Goal: Transaction & Acquisition: Purchase product/service

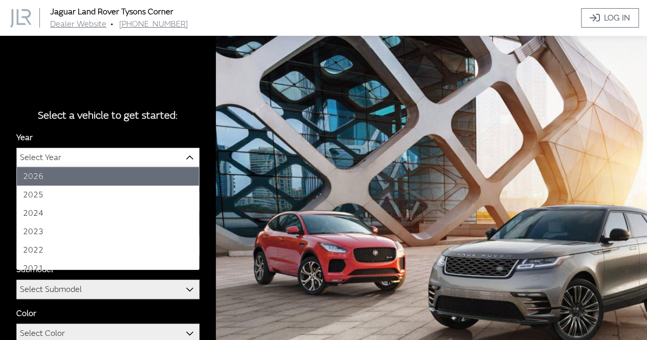
click at [155, 160] on span "Select Year" at bounding box center [108, 157] width 182 height 18
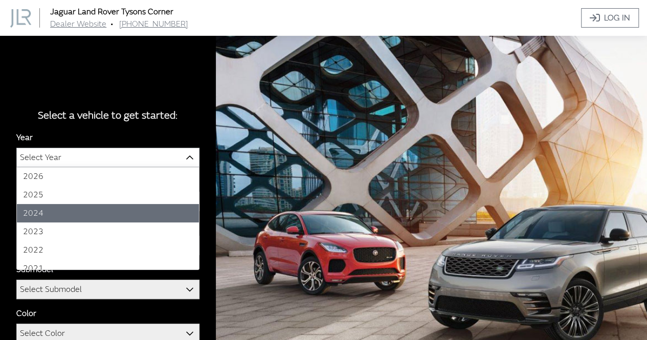
select select "42"
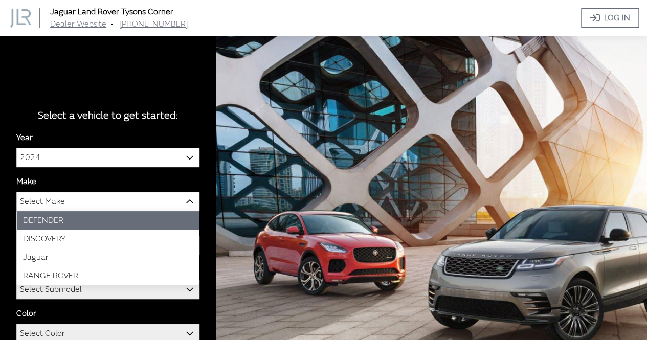
click at [96, 206] on span "Select Make" at bounding box center [108, 201] width 182 height 18
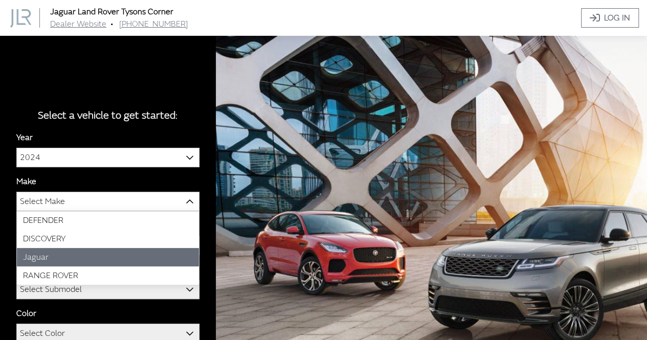
select select "38"
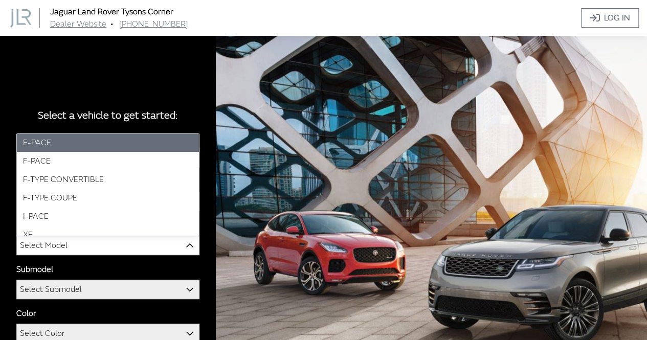
click at [92, 245] on span "Select Model" at bounding box center [108, 245] width 182 height 18
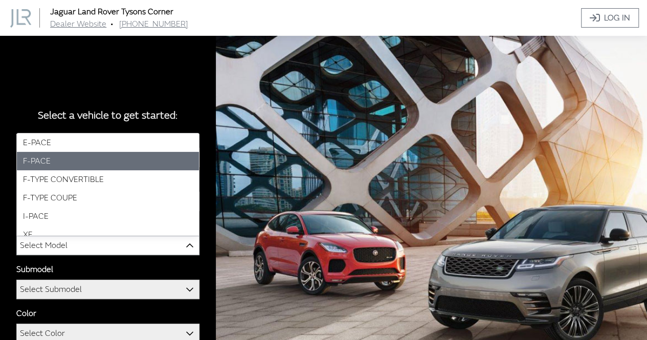
scroll to position [8, 0]
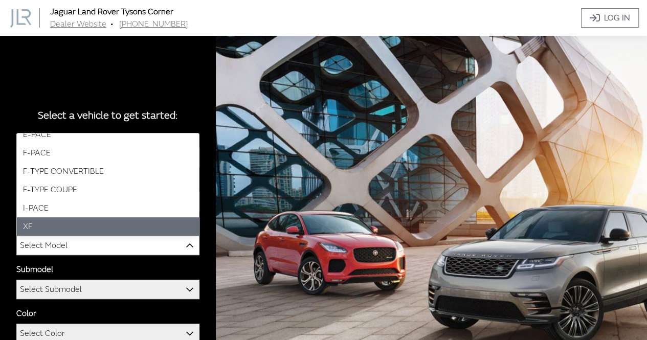
select select "816"
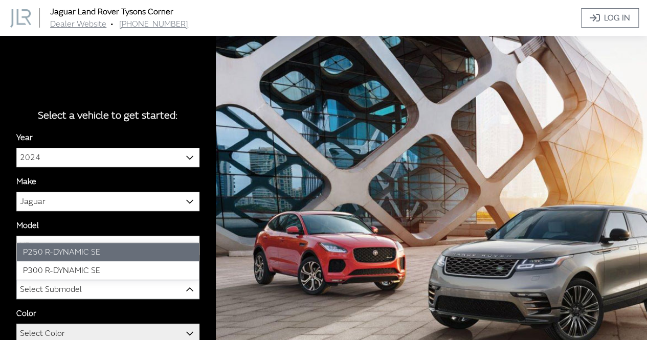
click at [129, 286] on span "Select Submodel" at bounding box center [108, 289] width 182 height 18
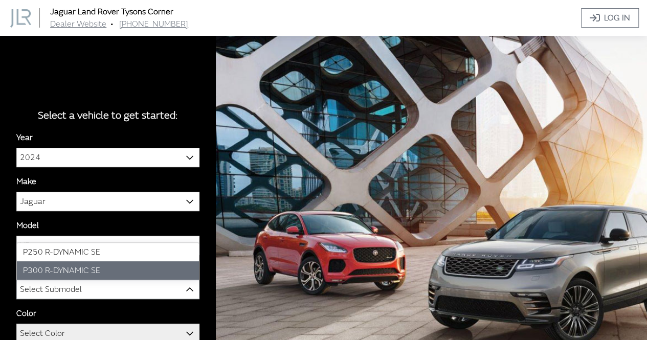
select select "3993"
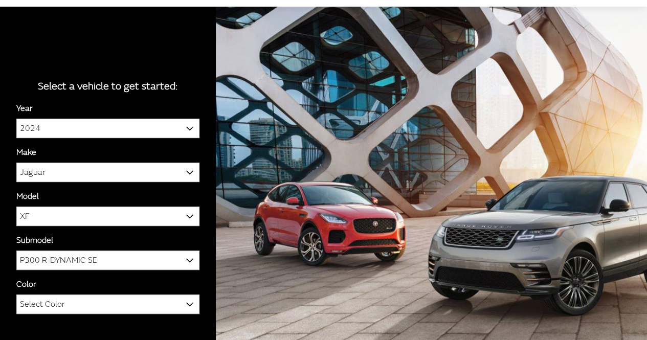
scroll to position [71, 0]
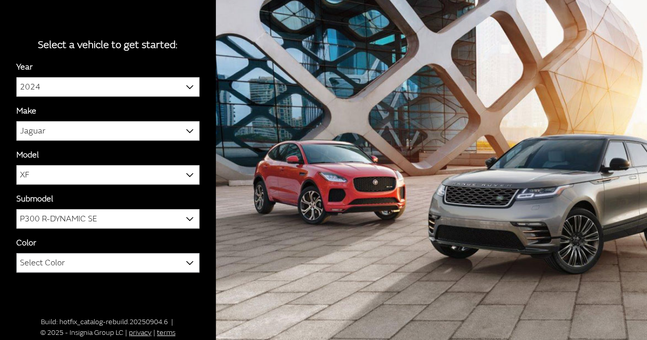
click at [180, 271] on span "Select Color" at bounding box center [108, 263] width 182 height 18
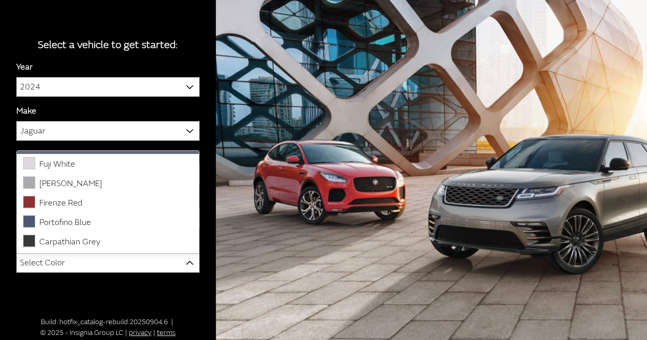
scroll to position [56, 0]
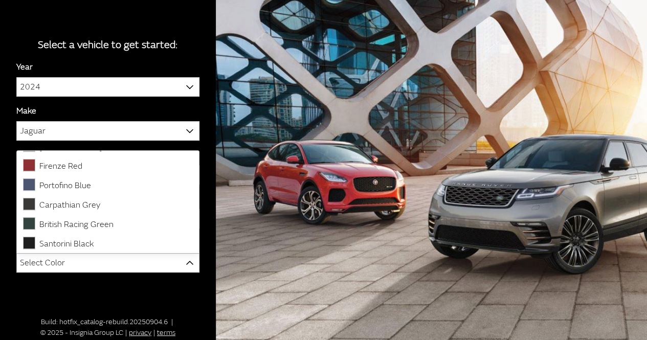
select select "3919"
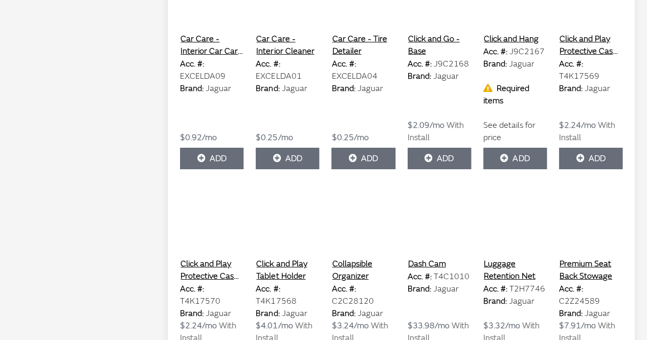
scroll to position [1750, 0]
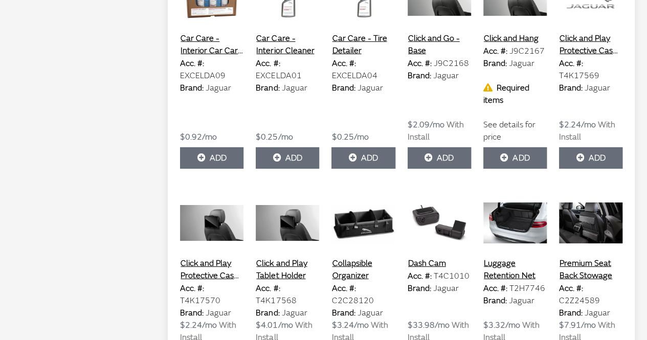
drag, startPoint x: 92, startPoint y: 245, endPoint x: 118, endPoint y: 269, distance: 34.8
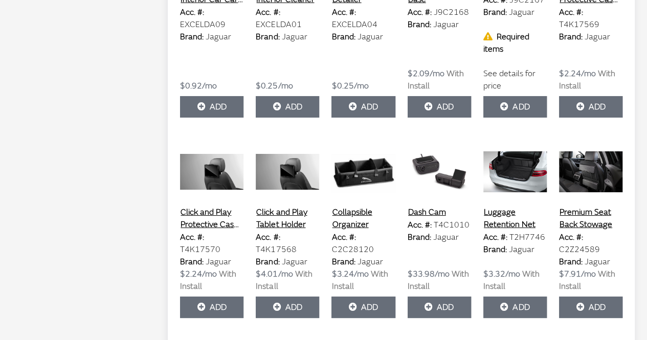
scroll to position [1802, 0]
click at [599, 167] on img at bounding box center [590, 171] width 63 height 51
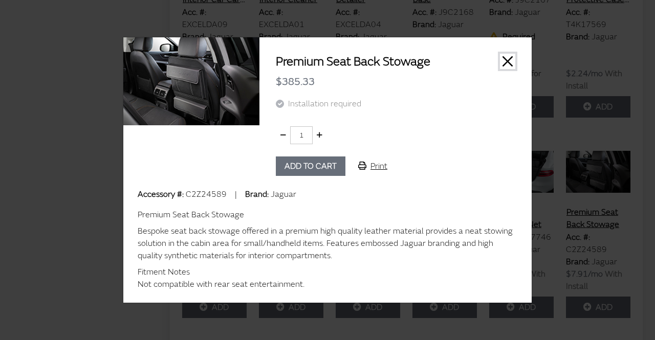
click at [507, 61] on button "Close" at bounding box center [507, 61] width 15 height 15
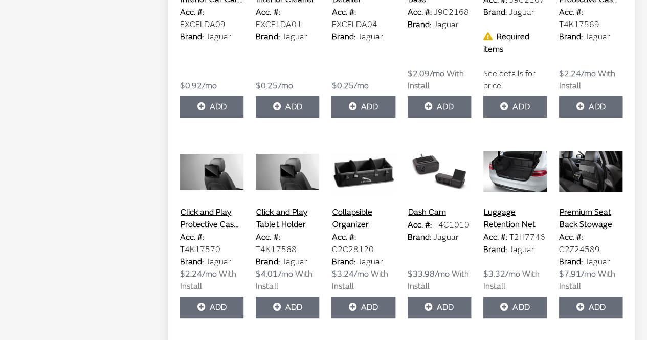
click at [523, 172] on img at bounding box center [515, 171] width 63 height 51
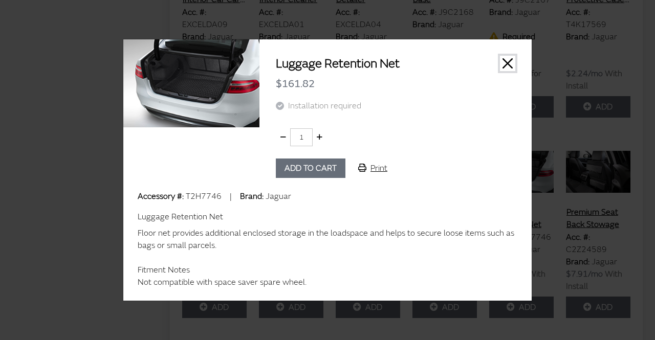
click at [505, 68] on button "Close" at bounding box center [507, 63] width 15 height 15
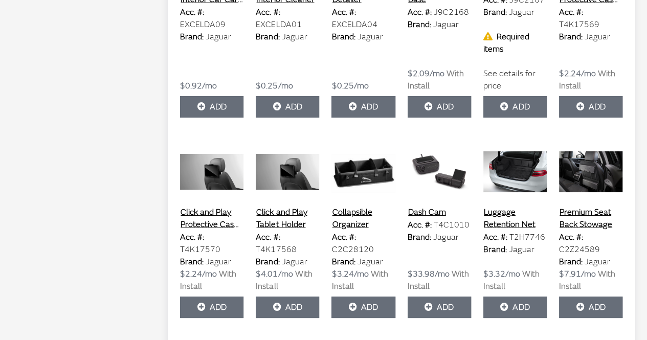
click at [438, 171] on img at bounding box center [439, 171] width 63 height 51
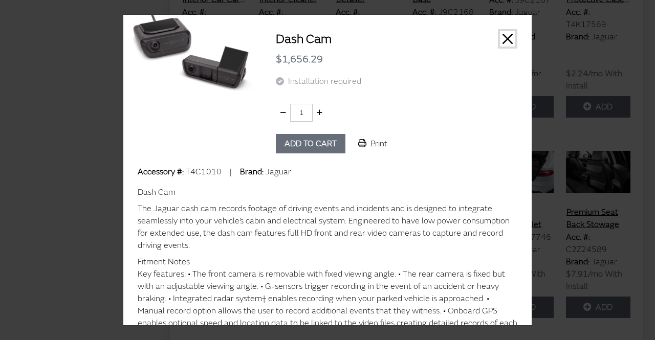
click at [500, 42] on button "Close" at bounding box center [507, 38] width 15 height 15
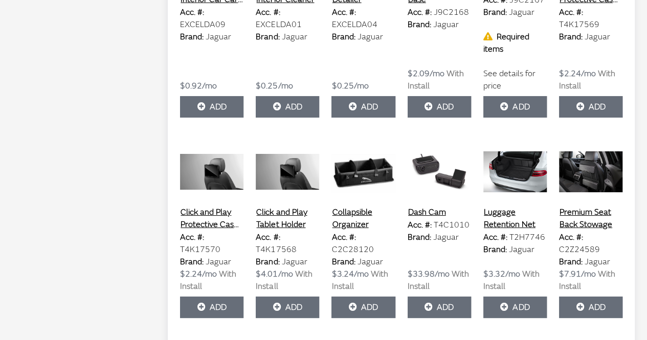
click at [300, 176] on img at bounding box center [287, 171] width 63 height 51
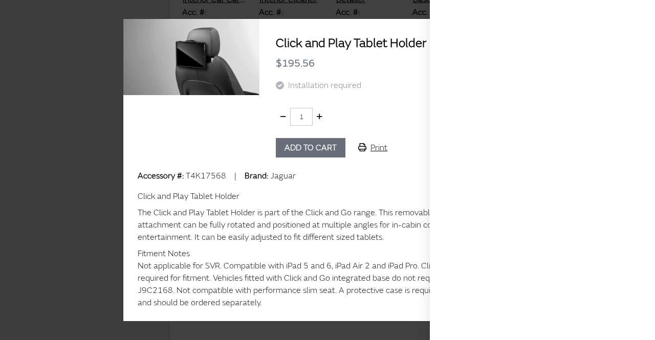
click at [386, 181] on div "Accessory #: T4K17568 | Brand: Jaguar" at bounding box center [328, 176] width 380 height 12
click at [378, 205] on div "Click and Play Tablet Holder The Click and Play Tablet Holder is part of the Cl…" at bounding box center [328, 247] width 380 height 123
click at [638, 13] on div at bounding box center [542, 170] width 225 height 340
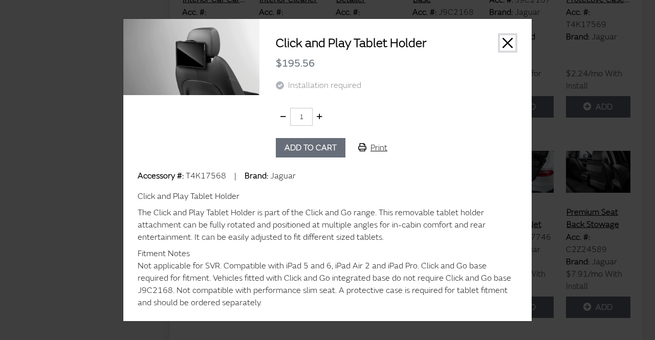
click at [508, 47] on button "Close" at bounding box center [507, 42] width 15 height 15
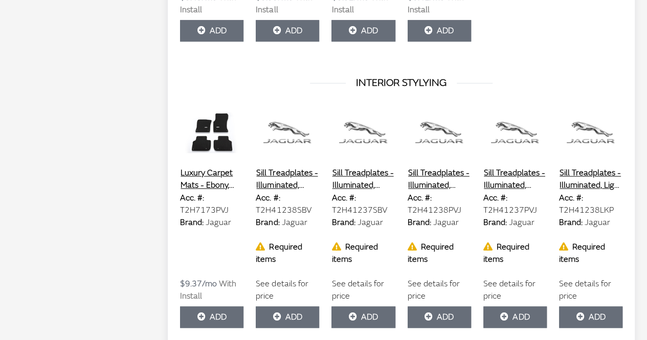
scroll to position [2517, 0]
click at [193, 134] on img at bounding box center [211, 131] width 63 height 51
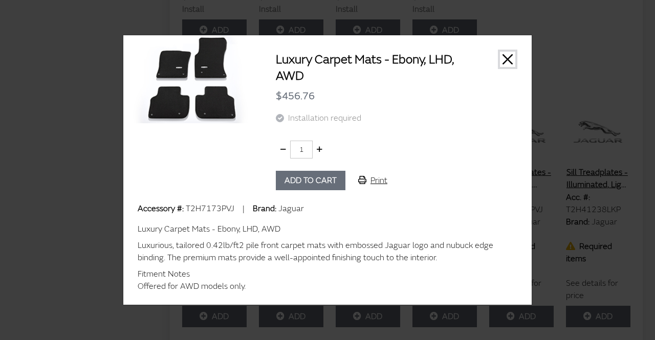
click at [506, 56] on button "Close" at bounding box center [507, 59] width 15 height 15
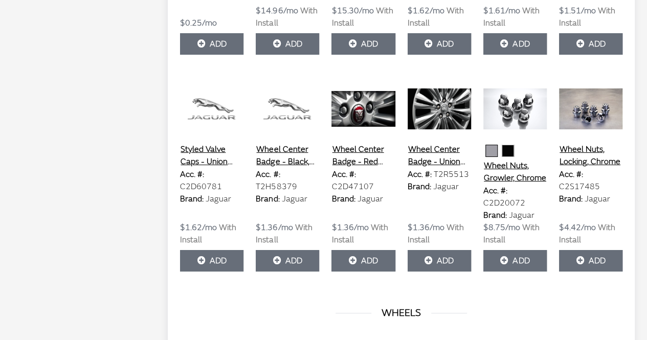
scroll to position [3764, 0]
click at [514, 102] on img at bounding box center [515, 109] width 63 height 51
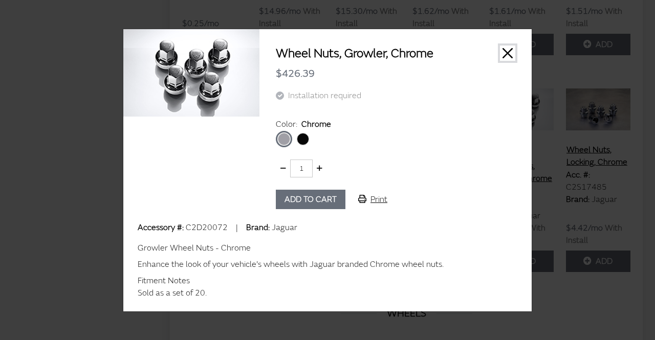
click at [505, 54] on button "Close" at bounding box center [507, 53] width 15 height 15
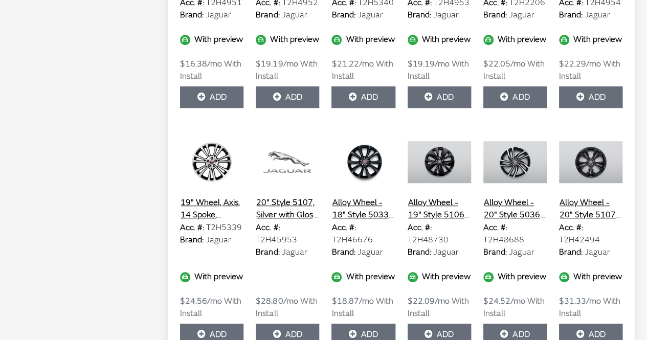
scroll to position [4192, 0]
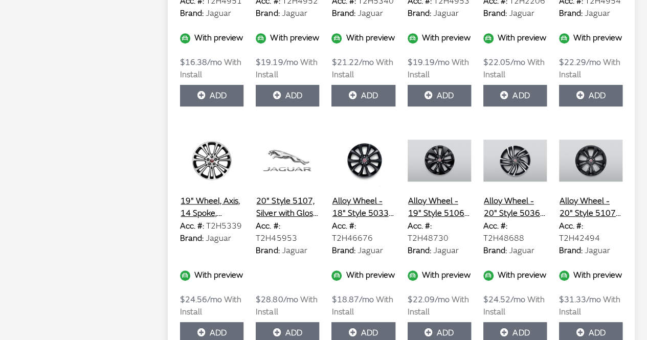
click at [605, 145] on img at bounding box center [590, 160] width 63 height 51
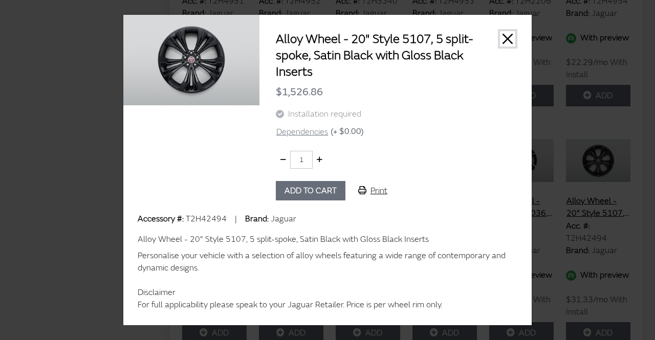
click at [500, 40] on button "Close" at bounding box center [507, 38] width 15 height 15
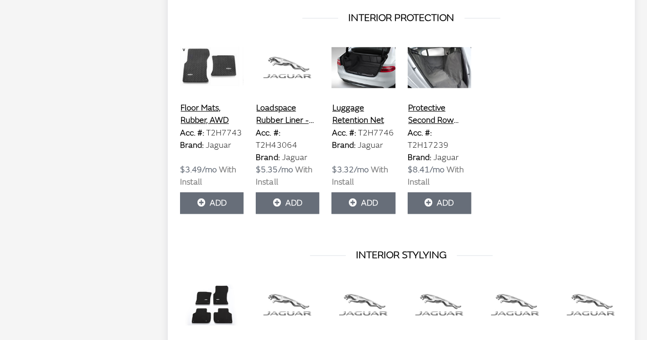
scroll to position [2159, 0]
